Goal: Task Accomplishment & Management: Manage account settings

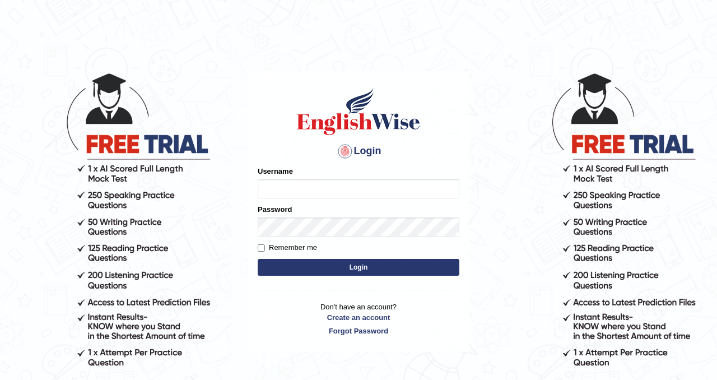
type input "Chetna09"
click at [261, 271] on button "Login" at bounding box center [359, 267] width 202 height 17
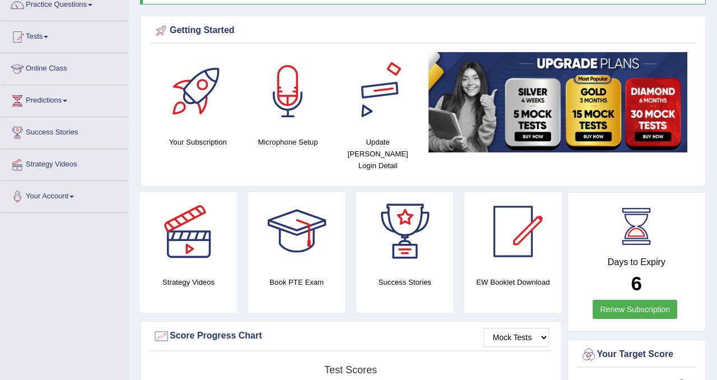
scroll to position [99, 0]
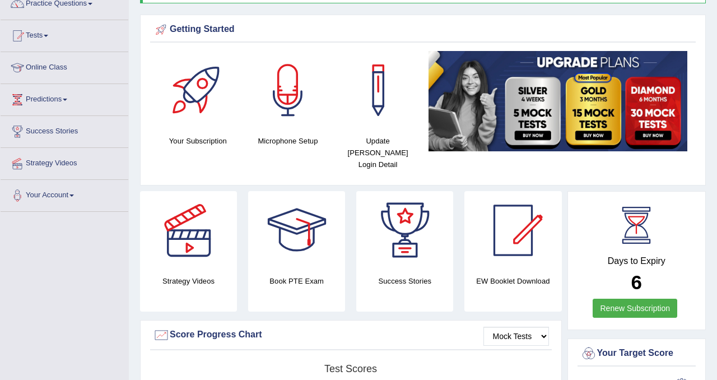
click at [651, 299] on link "Renew Subscription" at bounding box center [635, 308] width 85 height 19
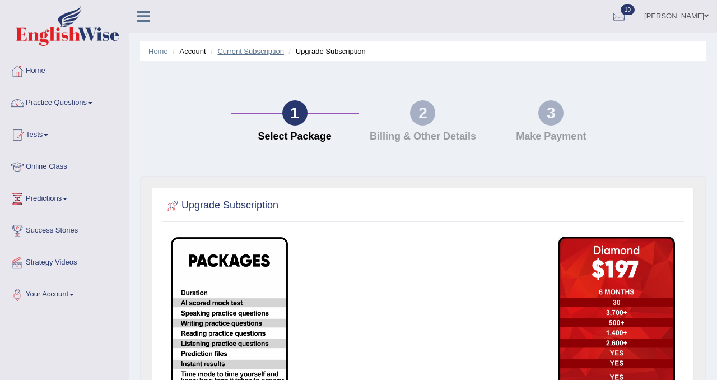
click at [238, 54] on link "Current Subscription" at bounding box center [250, 51] width 67 height 8
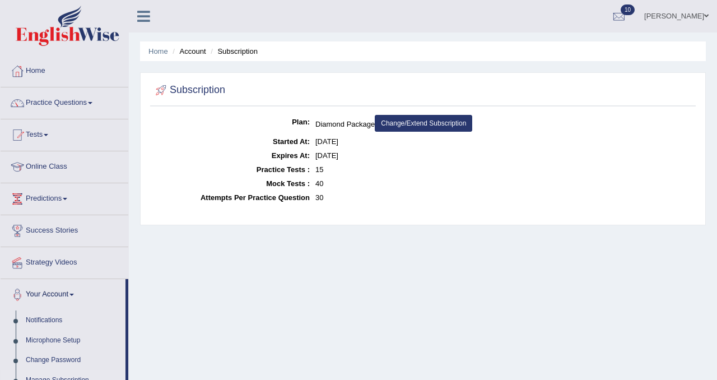
click at [238, 54] on li "Subscription" at bounding box center [233, 51] width 50 height 11
click at [45, 137] on link "Tests" at bounding box center [65, 133] width 128 height 28
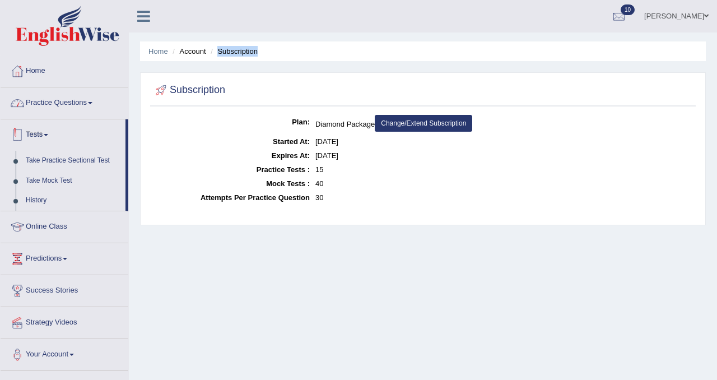
click at [59, 107] on link "Practice Questions" at bounding box center [65, 101] width 128 height 28
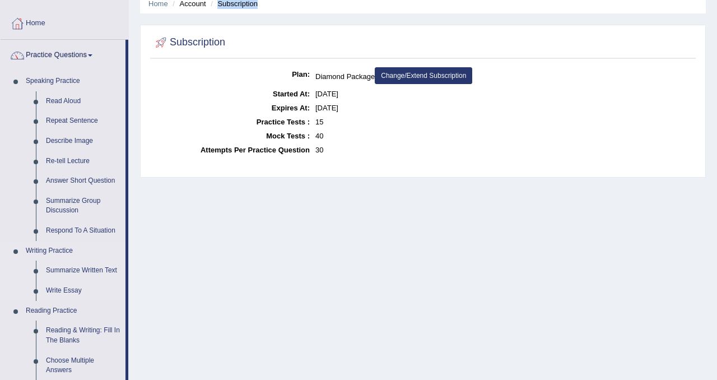
scroll to position [53, 0]
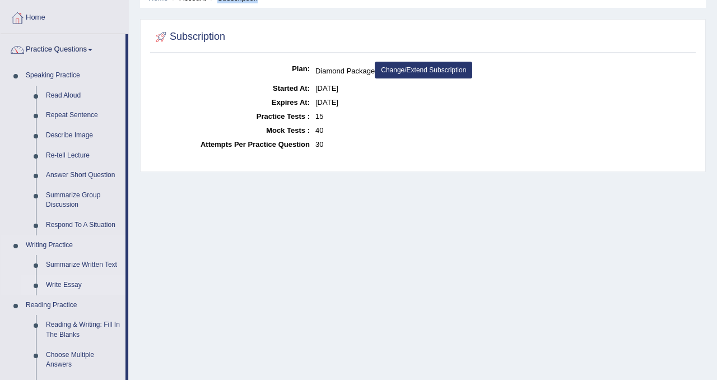
click at [79, 283] on link "Write Essay" at bounding box center [83, 285] width 85 height 20
